Goal: Find specific page/section

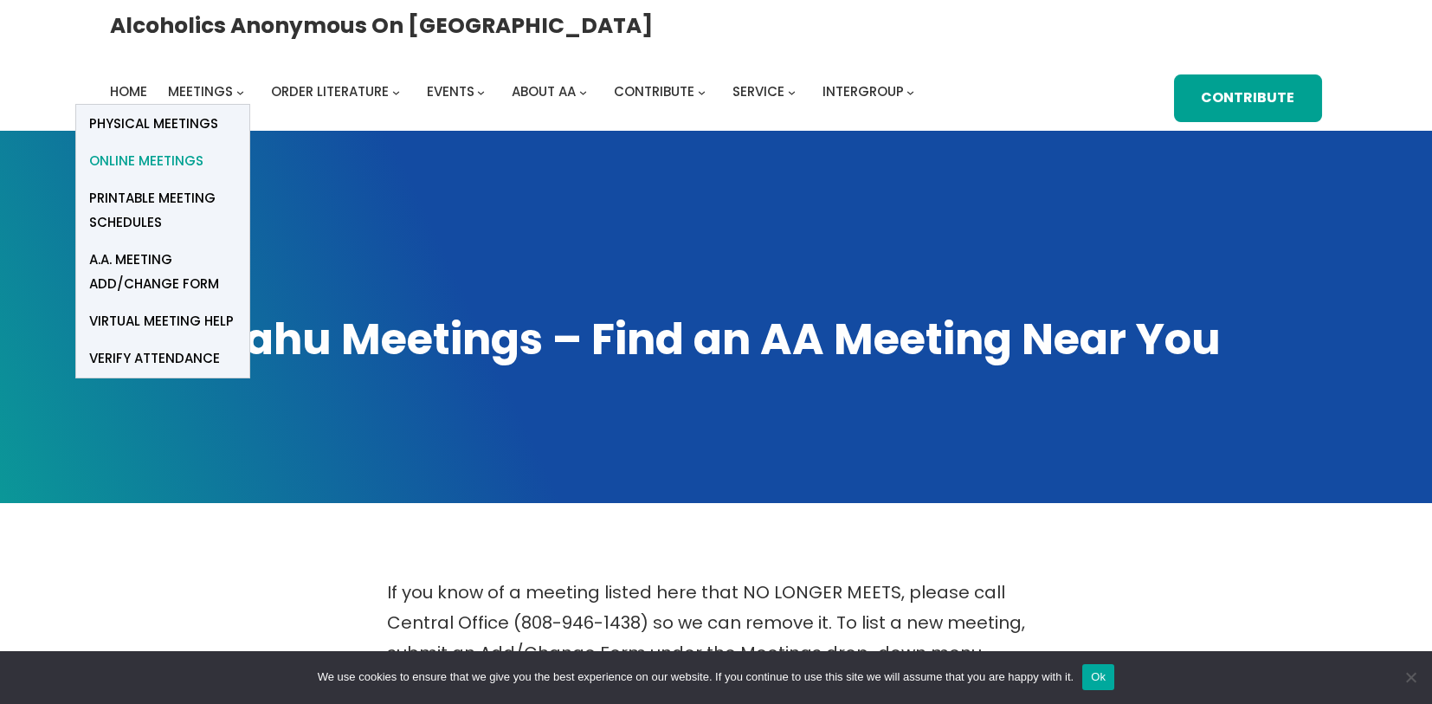
click at [249, 142] on link "Online Meetings" at bounding box center [162, 160] width 173 height 37
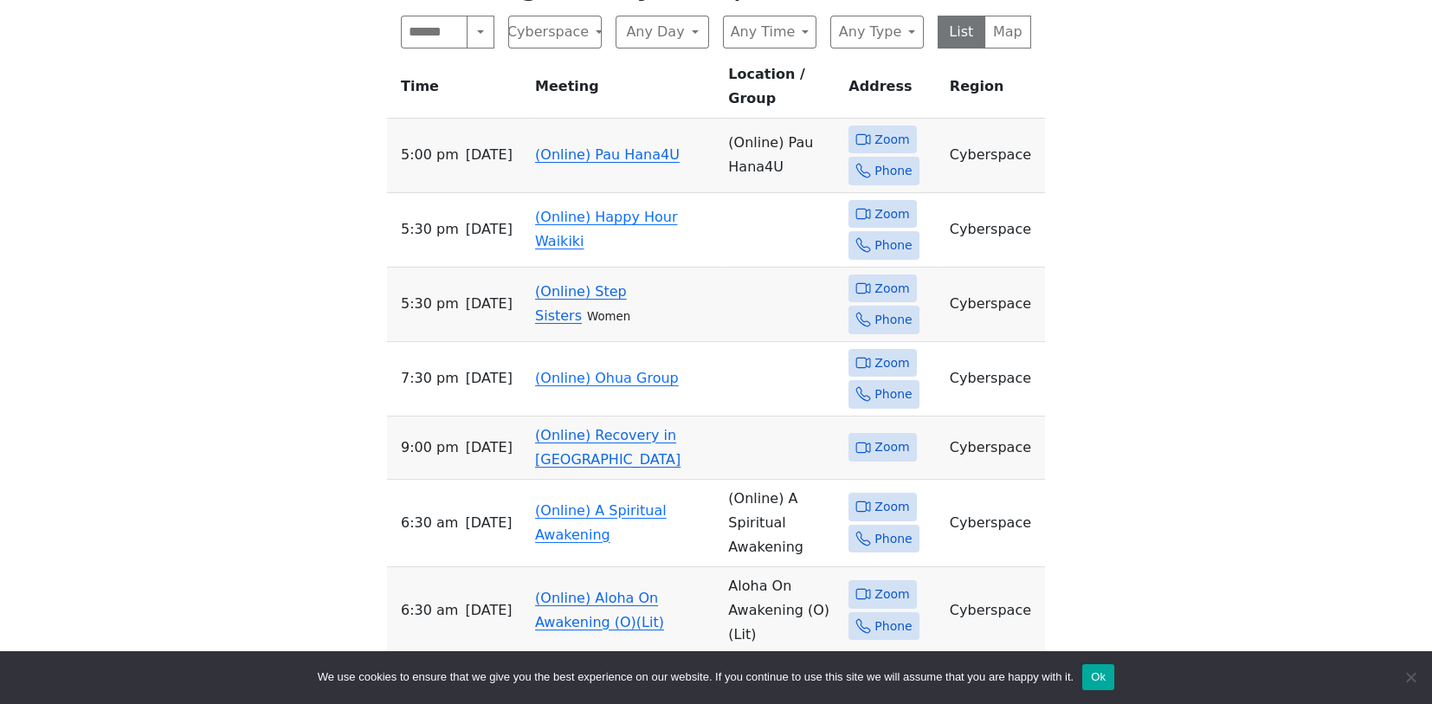
scroll to position [735, 0]
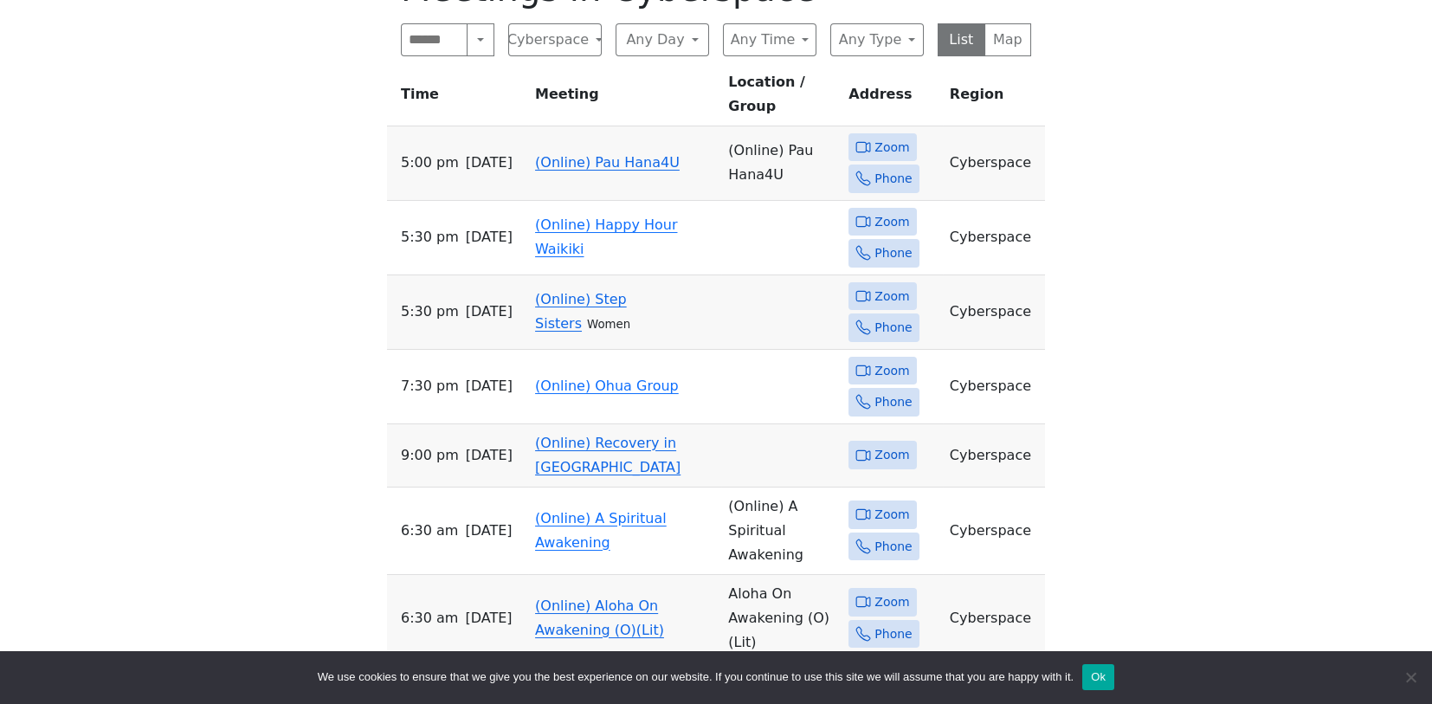
click at [717, 42] on div "Search Near Location Near Me Cyberspace Anywhere Cyberspace 67 District 01 - Di…" at bounding box center [716, 39] width 630 height 33
click at [704, 41] on button "Any Day" at bounding box center [663, 39] width 94 height 33
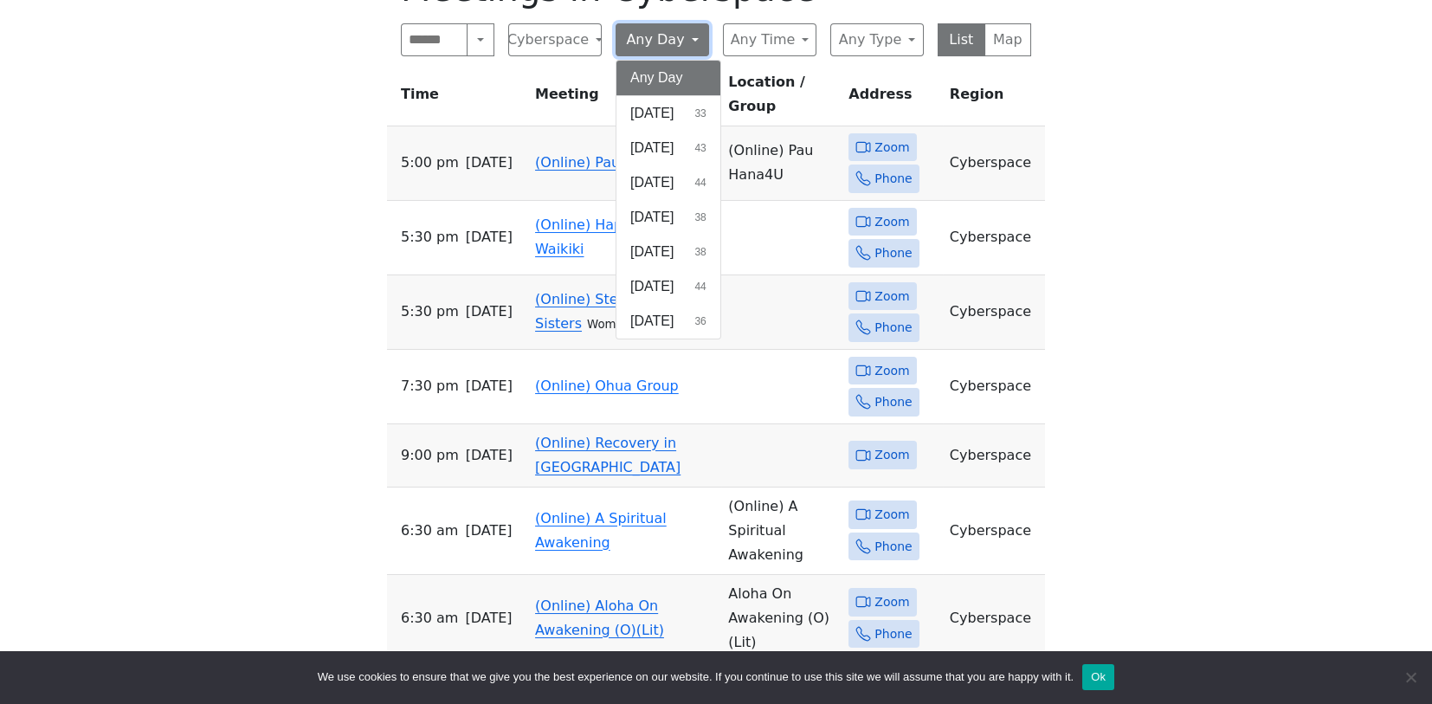
click at [704, 36] on button "Any Day" at bounding box center [663, 39] width 94 height 33
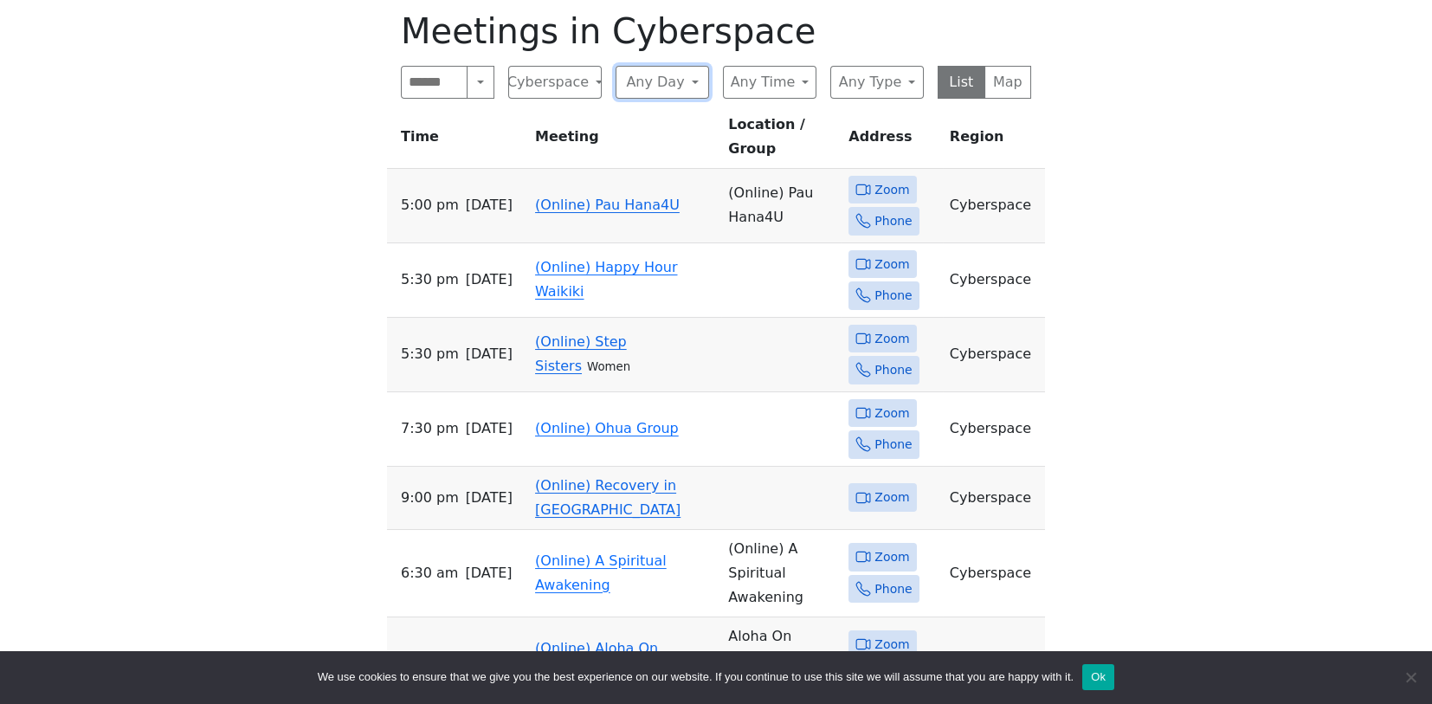
scroll to position [694, 0]
click at [876, 178] on span "Zoom" at bounding box center [892, 189] width 35 height 22
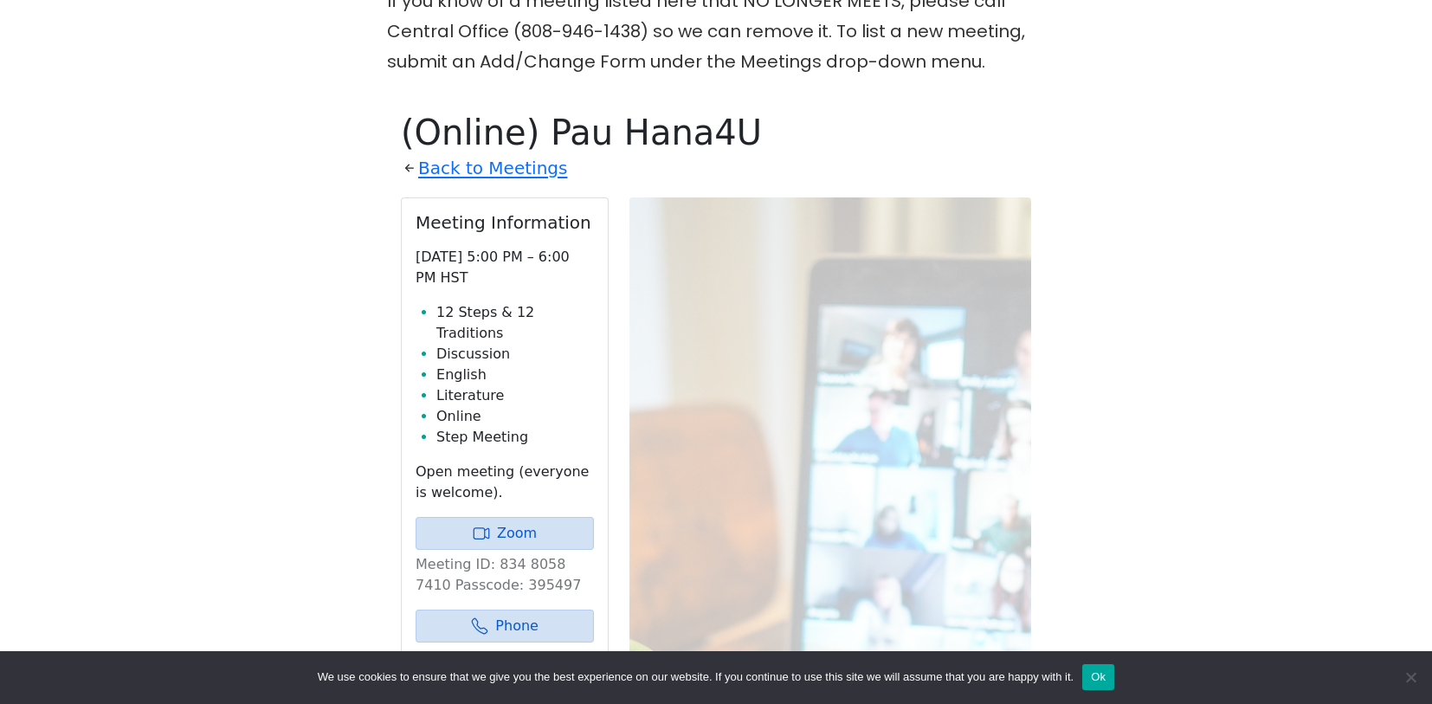
scroll to position [586, 0]
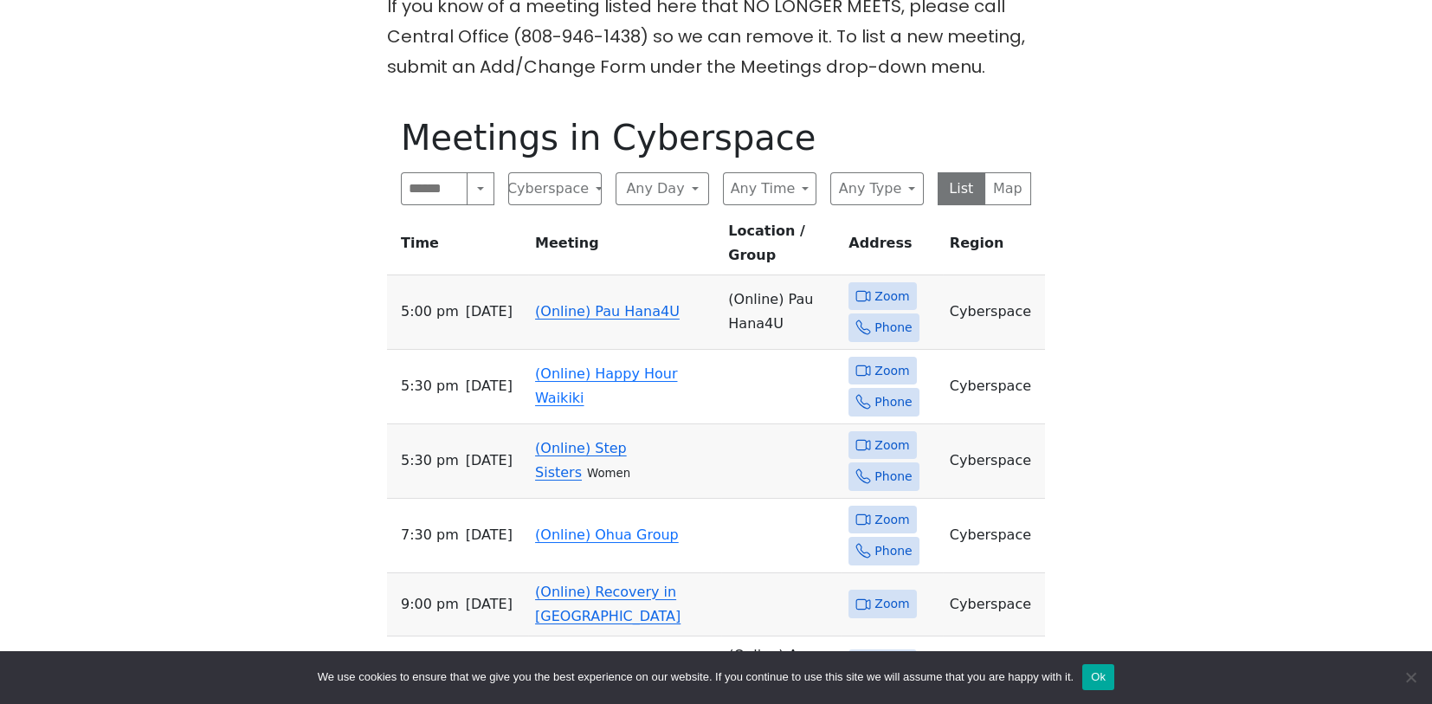
scroll to position [694, 0]
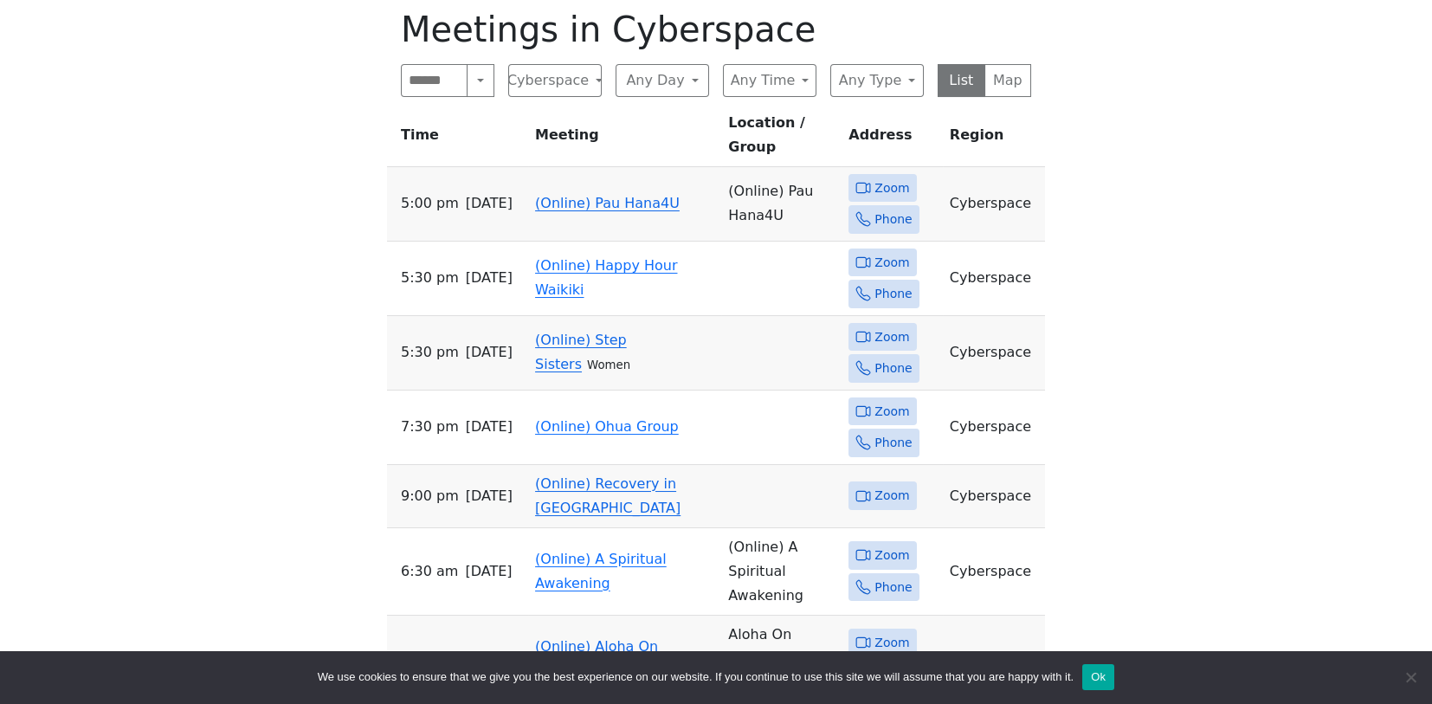
click at [888, 178] on span "Zoom" at bounding box center [892, 189] width 35 height 22
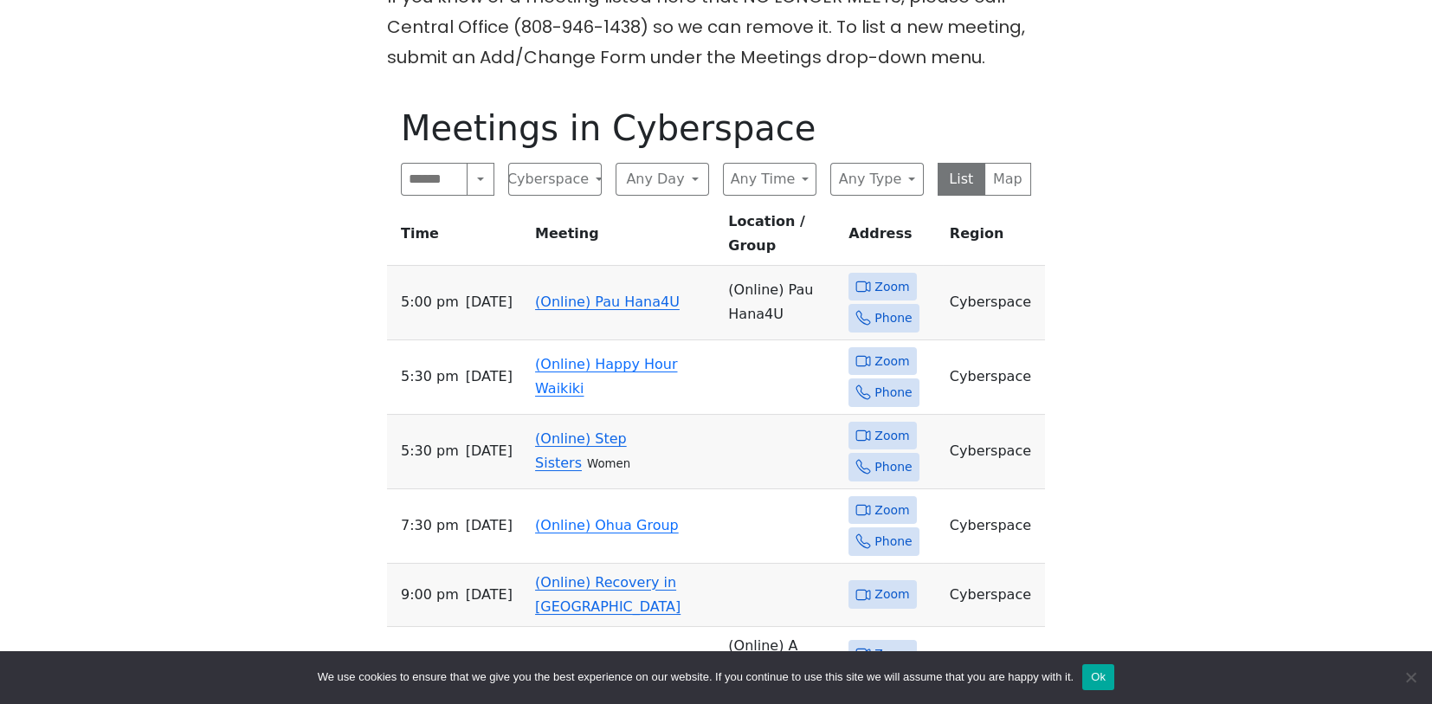
scroll to position [595, 0]
click at [913, 173] on button "Any Type" at bounding box center [877, 180] width 94 height 33
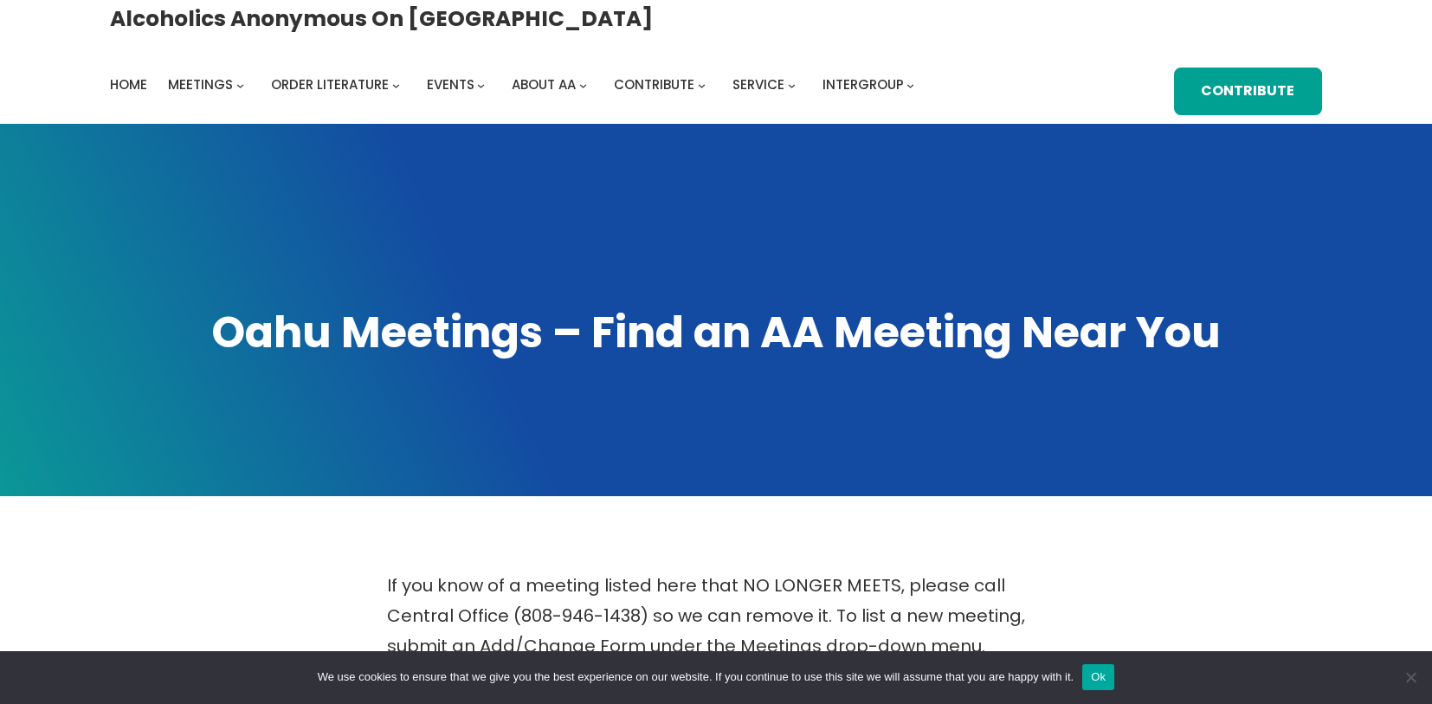
scroll to position [0, 0]
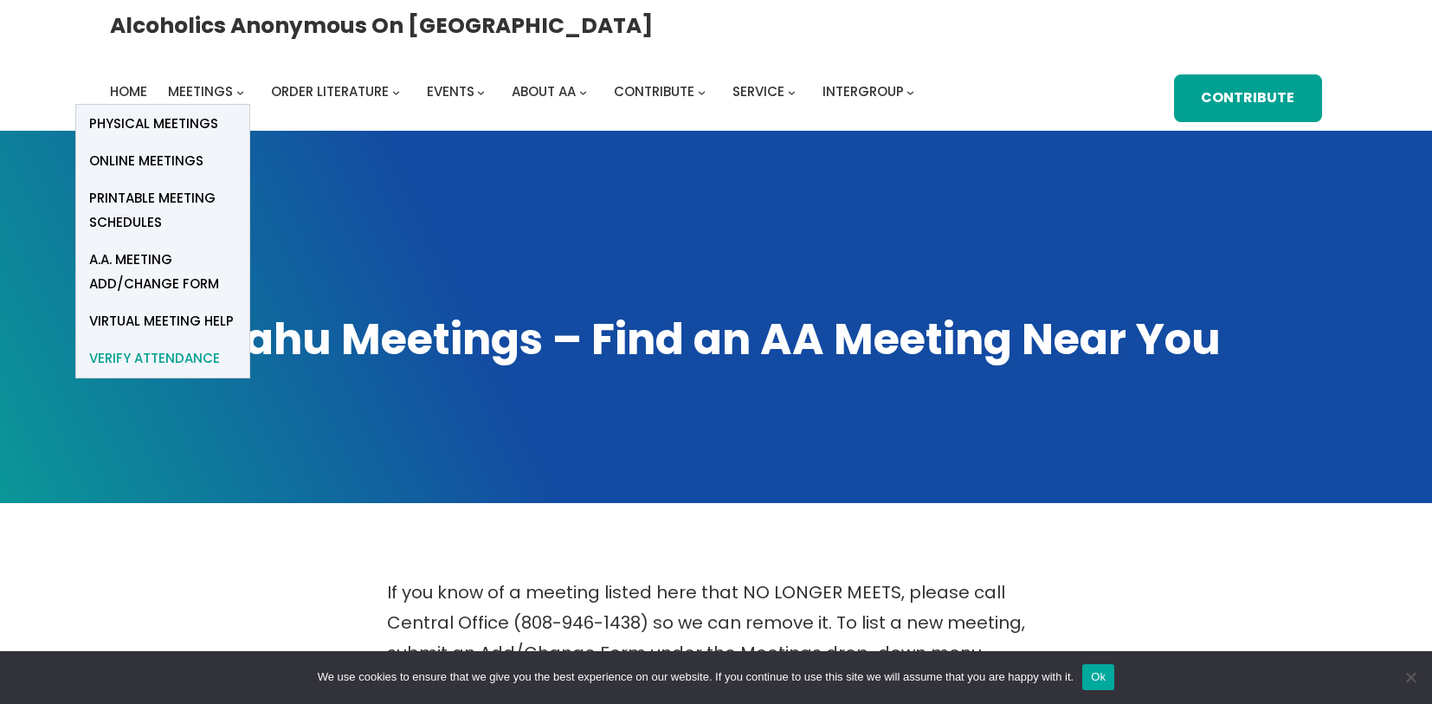
click at [220, 346] on span "verify attendance" at bounding box center [154, 358] width 131 height 24
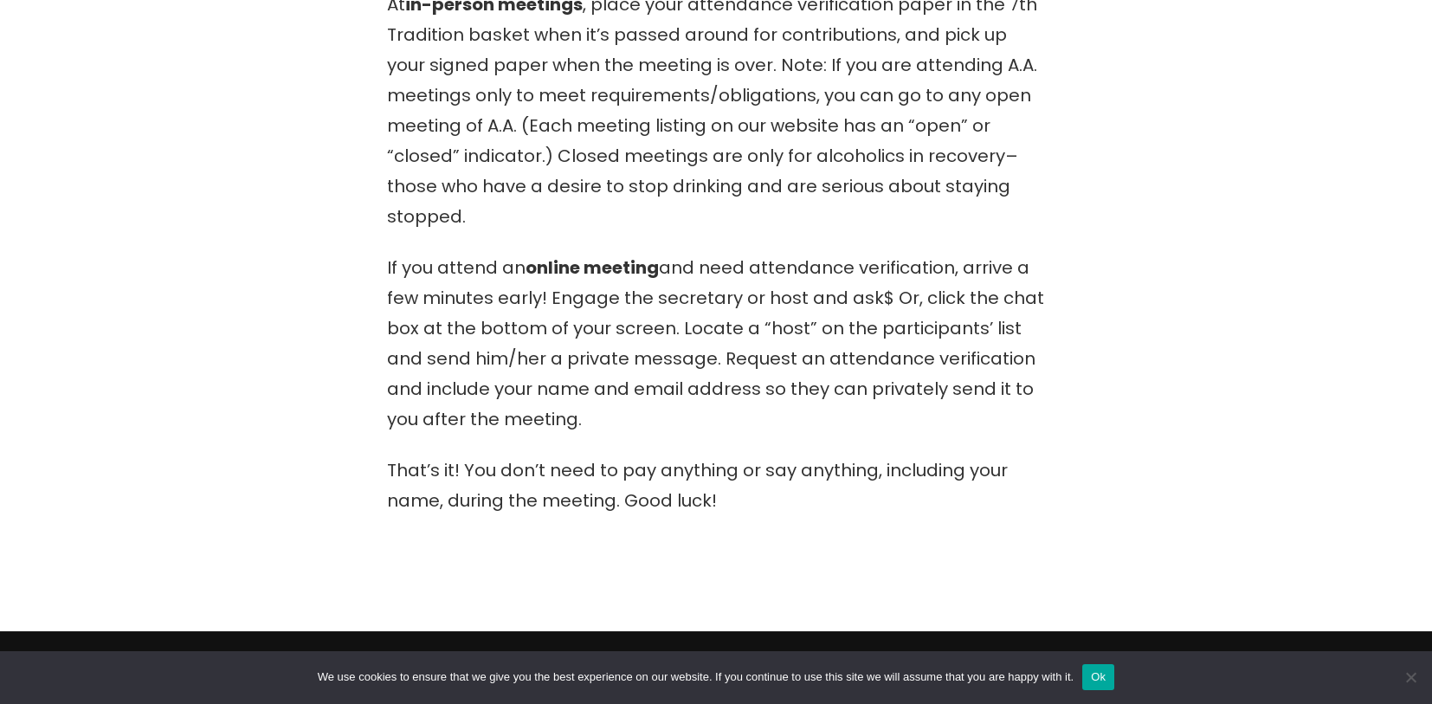
scroll to position [789, 0]
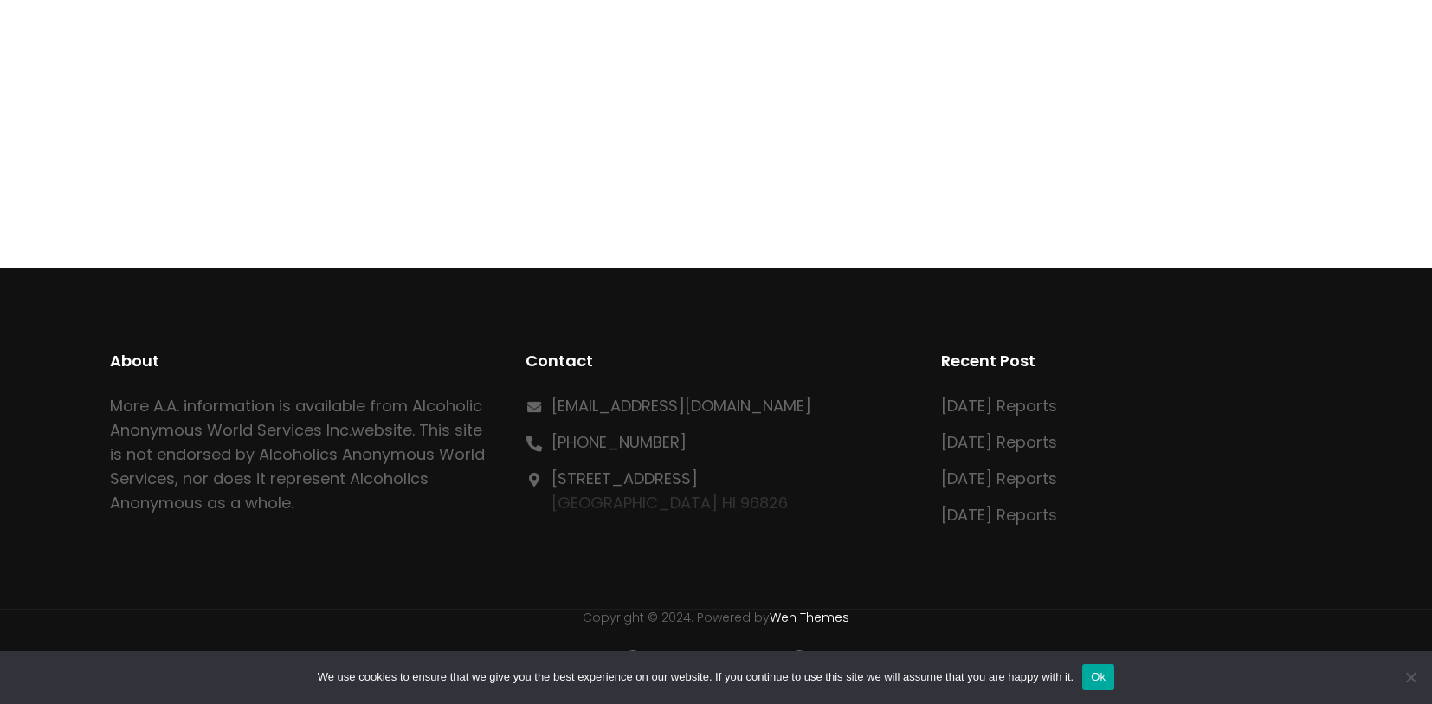
scroll to position [1023, 0]
